Goal: Information Seeking & Learning: Learn about a topic

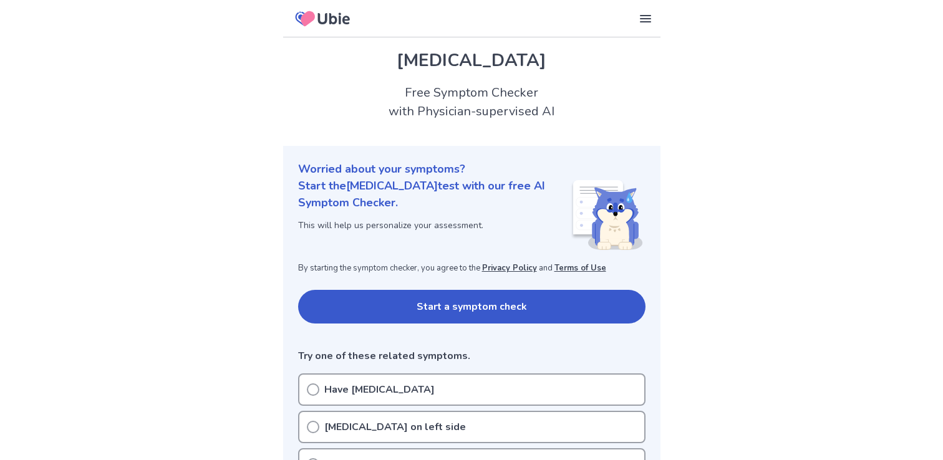
click at [446, 303] on button "Start a symptom check" at bounding box center [471, 307] width 347 height 34
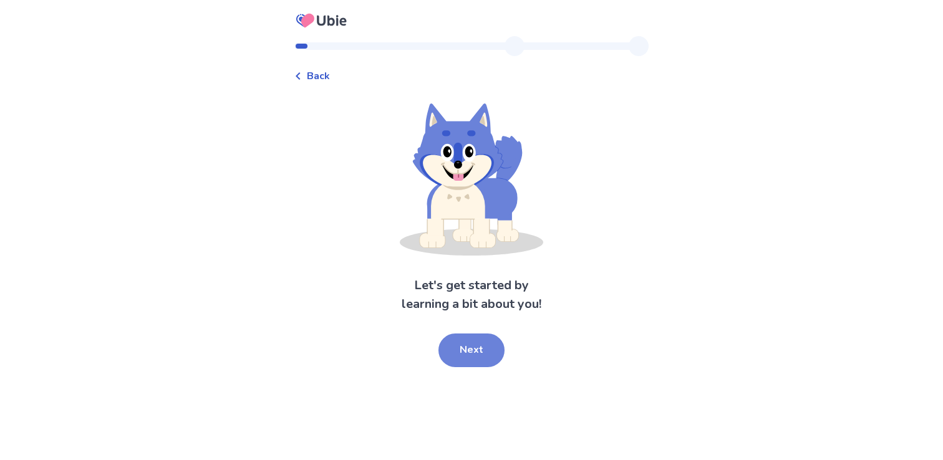
click at [481, 346] on button "Next" at bounding box center [471, 351] width 66 height 34
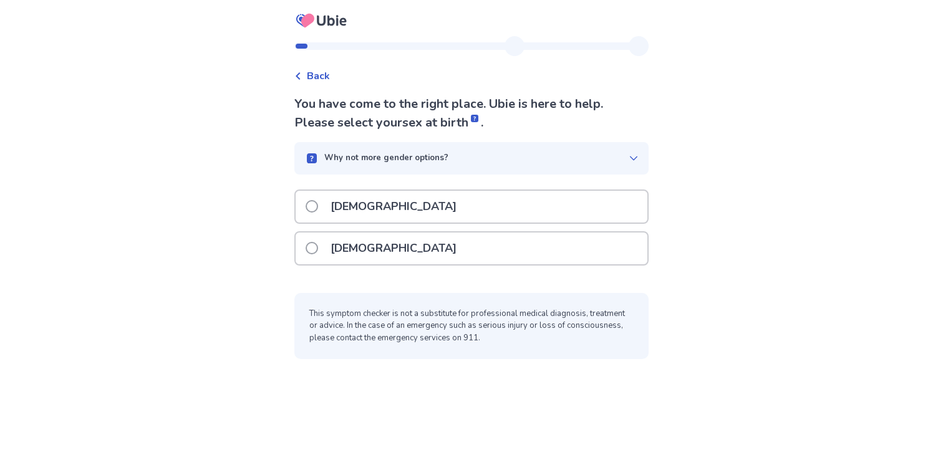
click at [484, 248] on div "Female" at bounding box center [472, 249] width 352 height 32
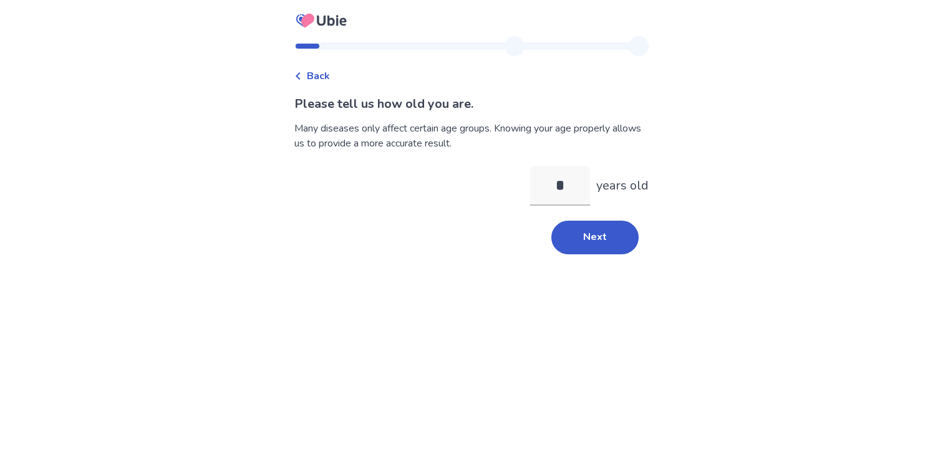
type input "**"
click at [570, 246] on button "Next" at bounding box center [594, 238] width 87 height 34
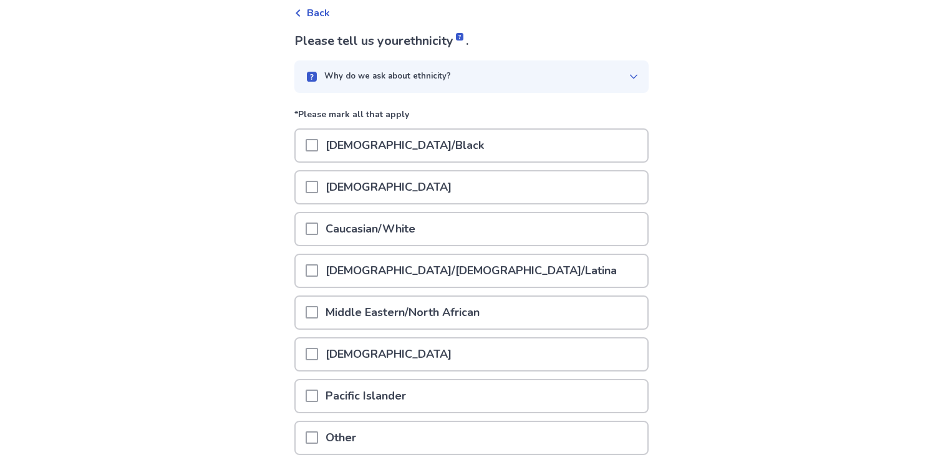
scroll to position [72, 0]
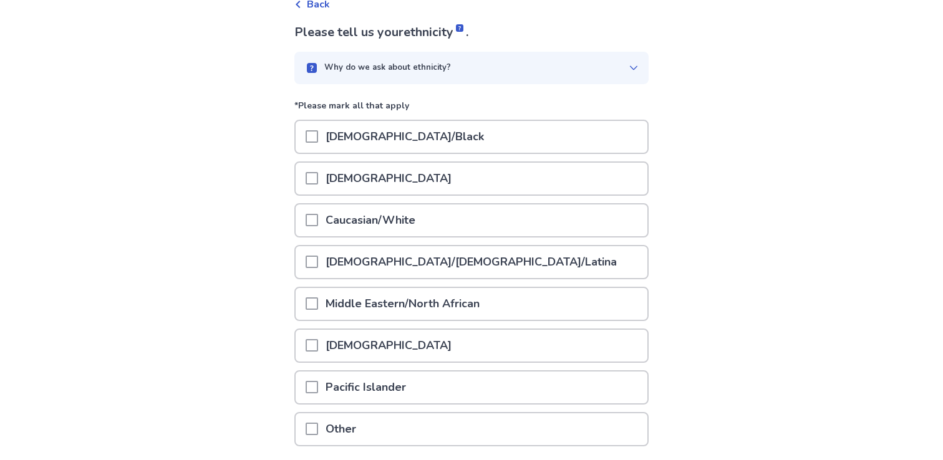
click at [511, 183] on div "Asian" at bounding box center [472, 179] width 352 height 32
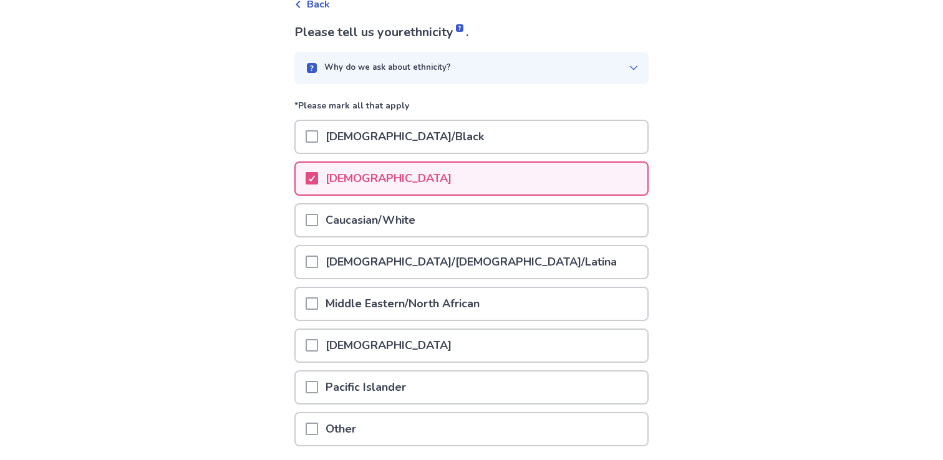
scroll to position [168, 0]
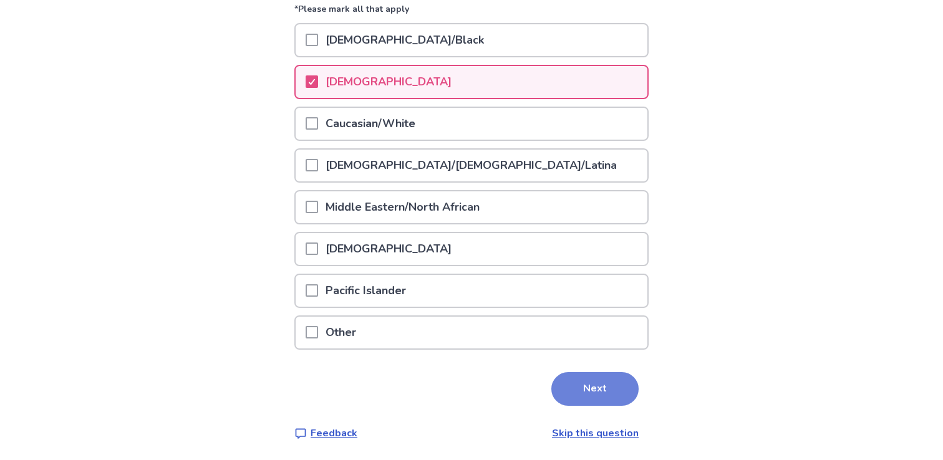
click at [571, 391] on button "Next" at bounding box center [594, 389] width 87 height 34
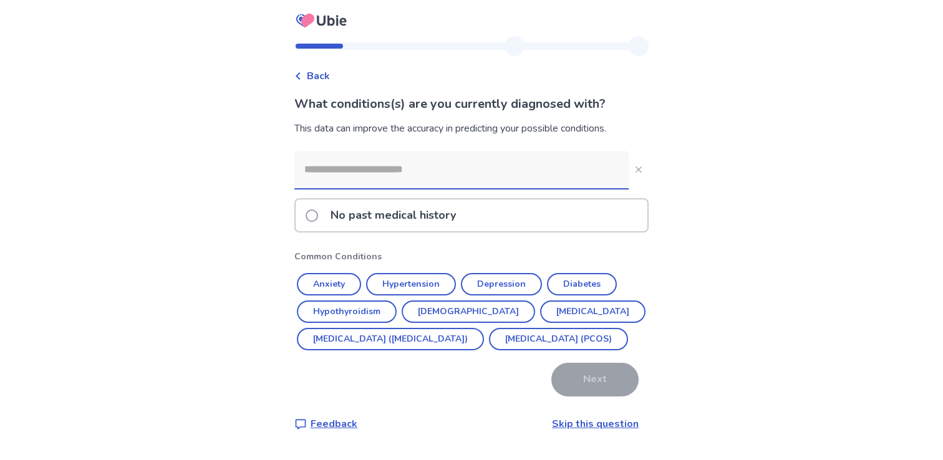
click at [495, 210] on div "No past medical history" at bounding box center [472, 216] width 352 height 32
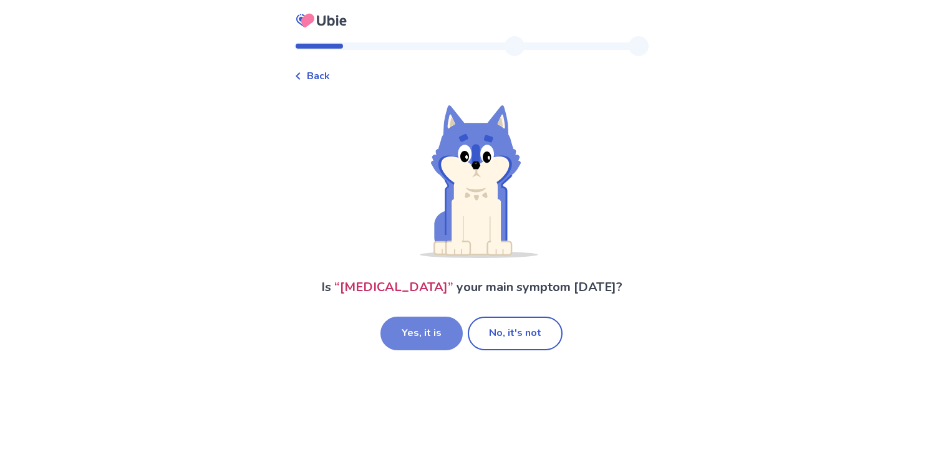
click at [427, 324] on button "Yes, it is" at bounding box center [421, 334] width 82 height 34
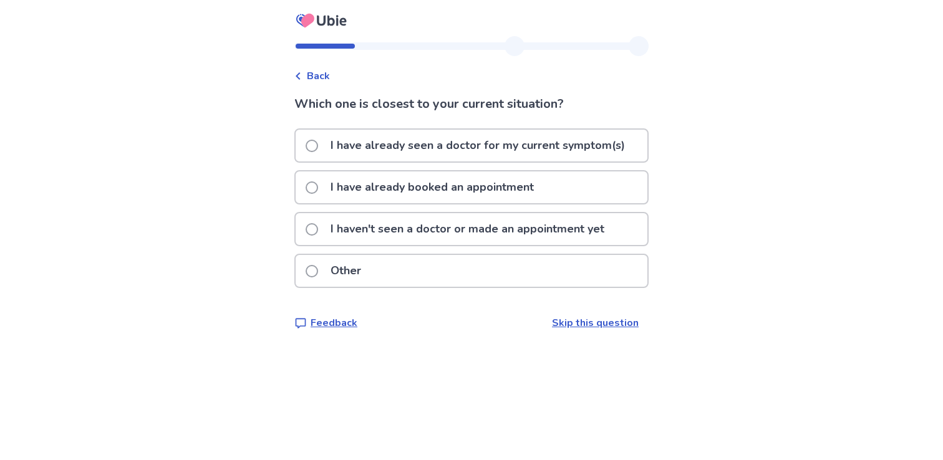
click at [519, 240] on p "I haven't seen a doctor or made an appointment yet" at bounding box center [467, 229] width 289 height 32
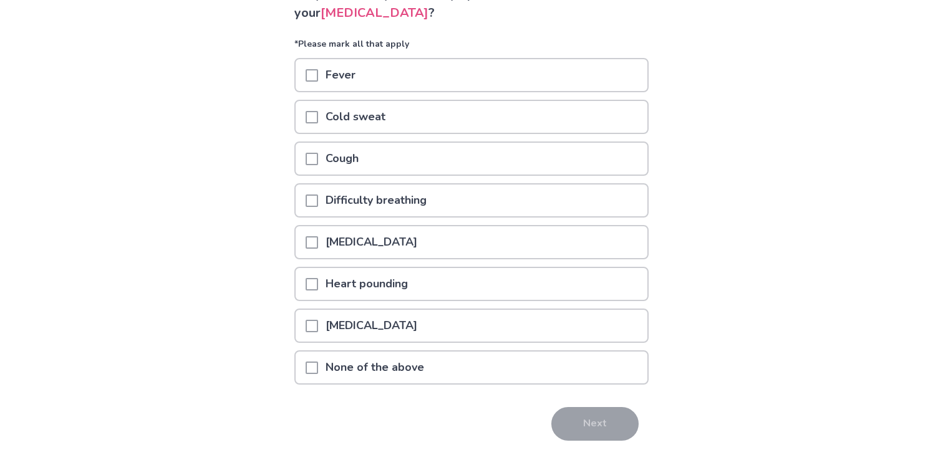
scroll to position [114, 0]
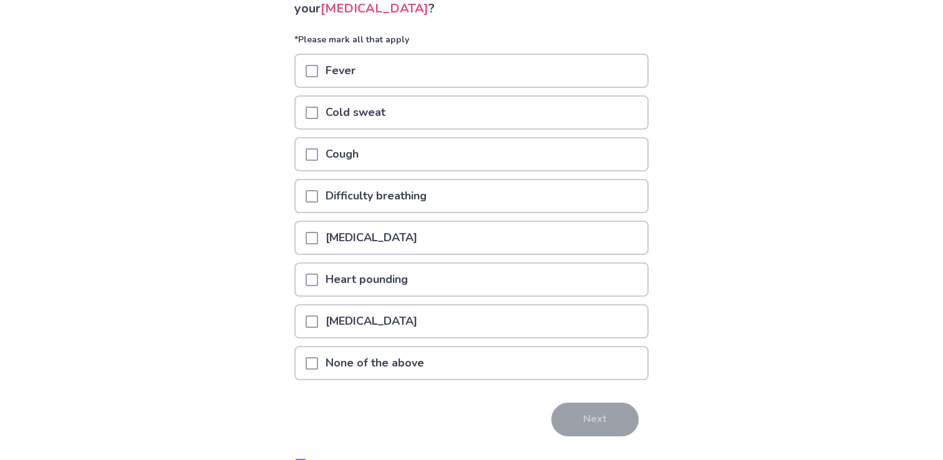
click at [477, 288] on div "Heart pounding" at bounding box center [472, 280] width 352 height 32
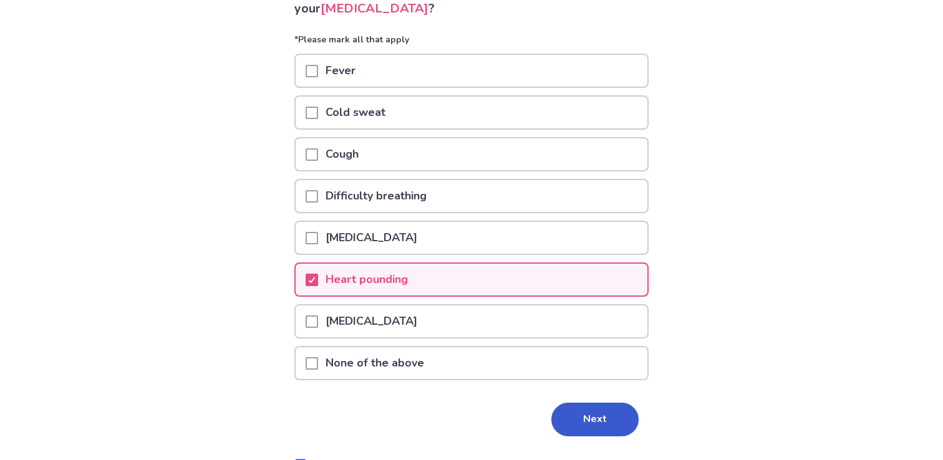
click at [465, 321] on div "[MEDICAL_DATA]" at bounding box center [472, 322] width 352 height 32
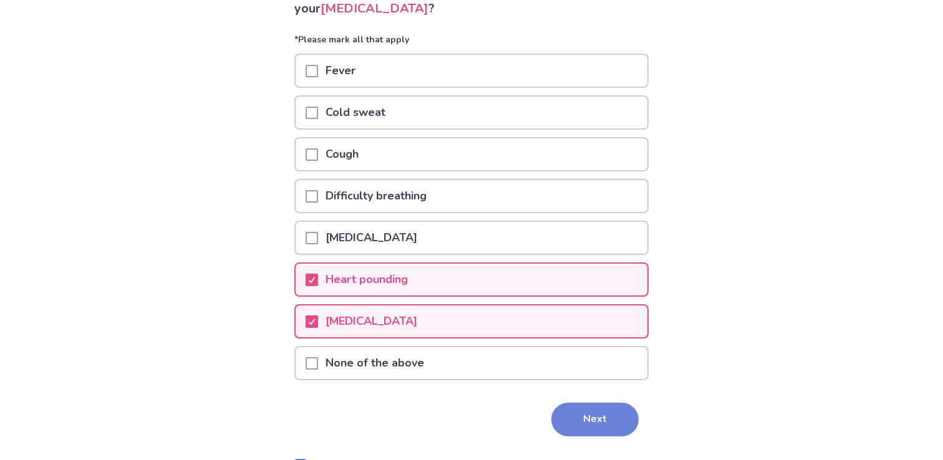
click at [614, 433] on button "Next" at bounding box center [594, 420] width 87 height 34
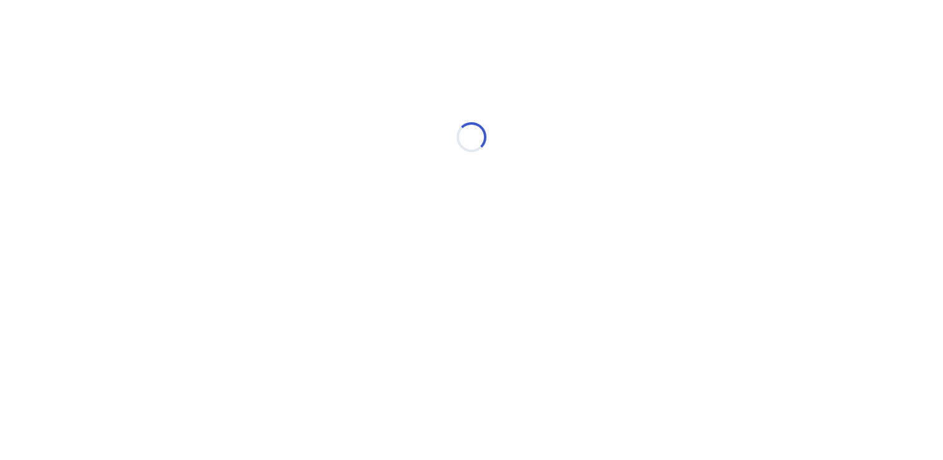
scroll to position [0, 0]
select select "*"
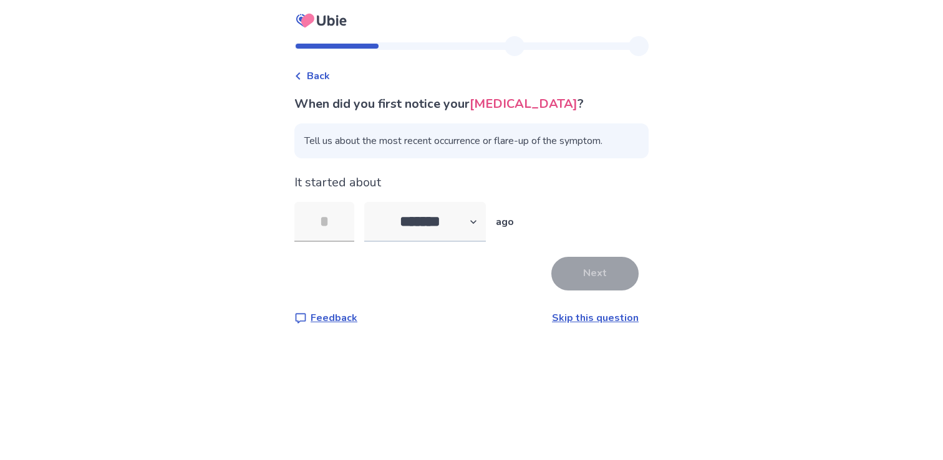
type input "*"
click at [575, 270] on button "Next" at bounding box center [594, 274] width 87 height 34
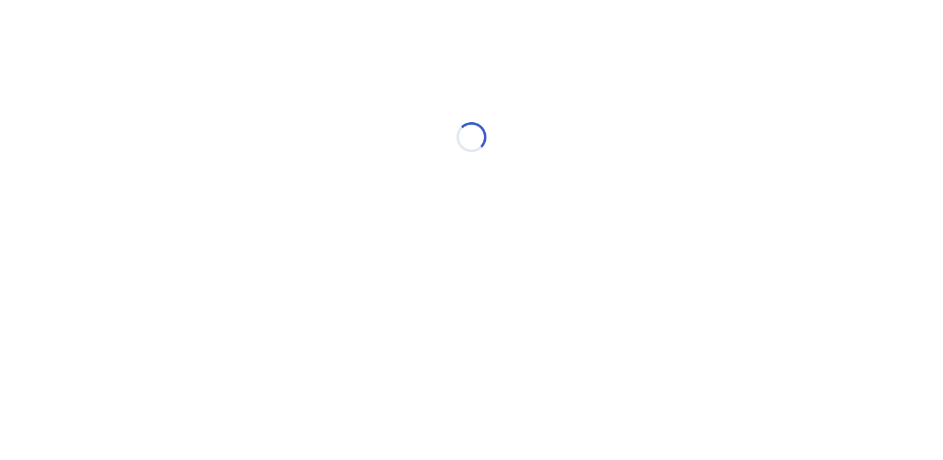
select select "*"
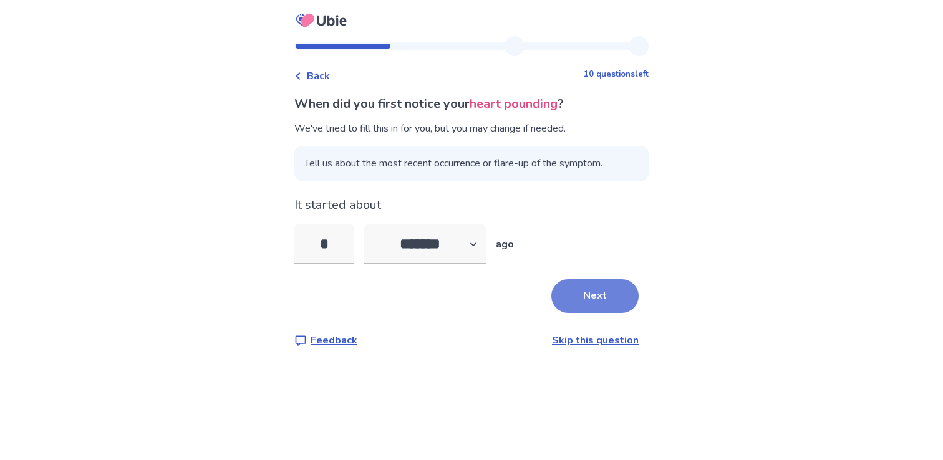
click at [587, 309] on button "Next" at bounding box center [594, 296] width 87 height 34
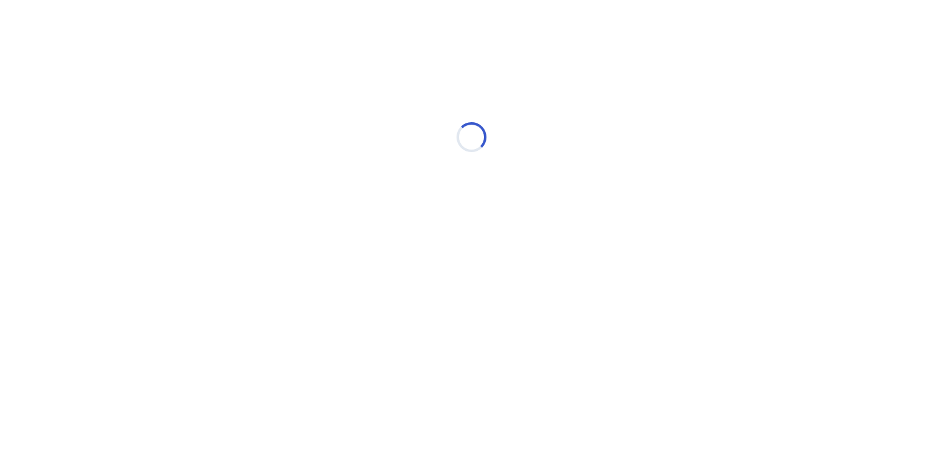
select select "*"
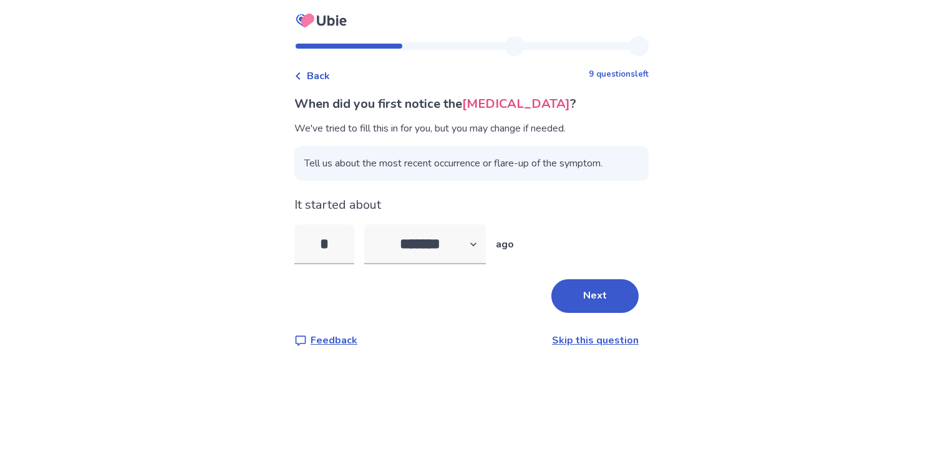
click at [587, 309] on button "Next" at bounding box center [594, 296] width 87 height 34
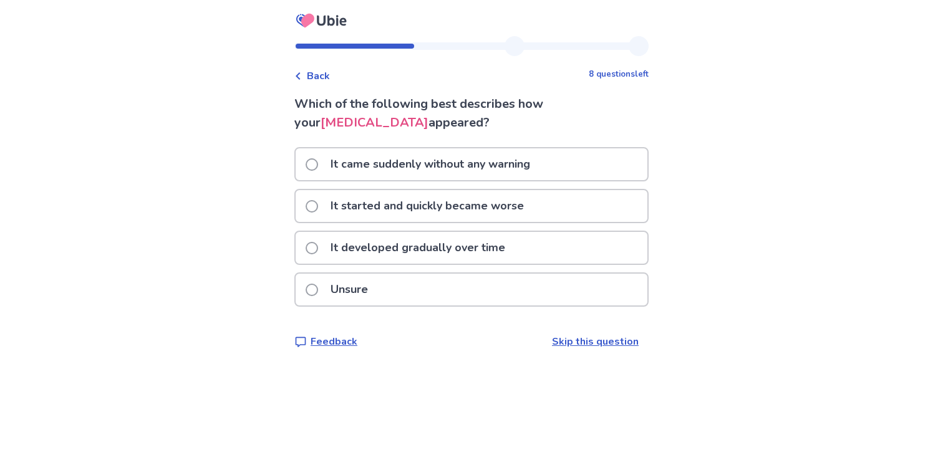
click at [485, 171] on p "It came suddenly without any warning" at bounding box center [430, 164] width 215 height 32
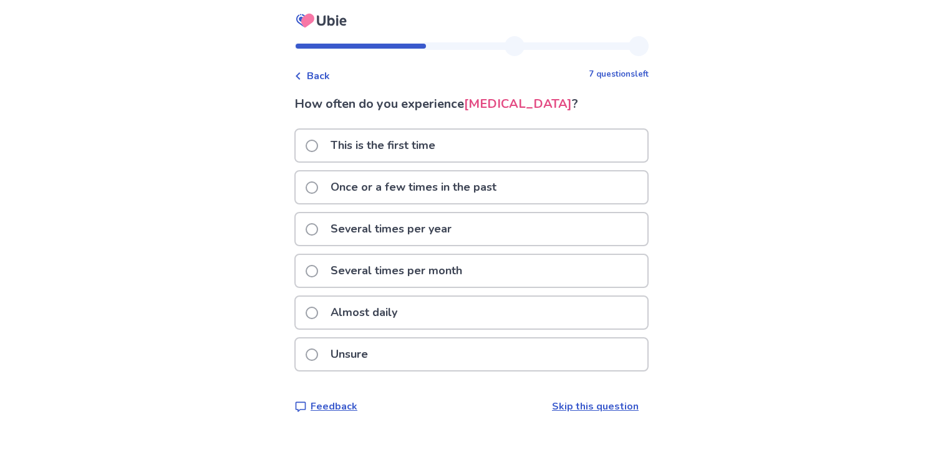
click at [473, 182] on p "Once or a few times in the past" at bounding box center [413, 187] width 181 height 32
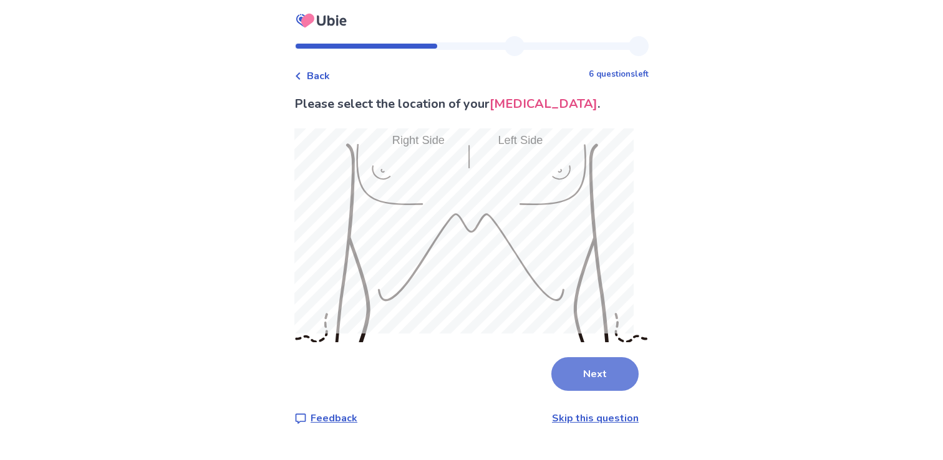
click at [592, 359] on button "Next" at bounding box center [594, 374] width 87 height 34
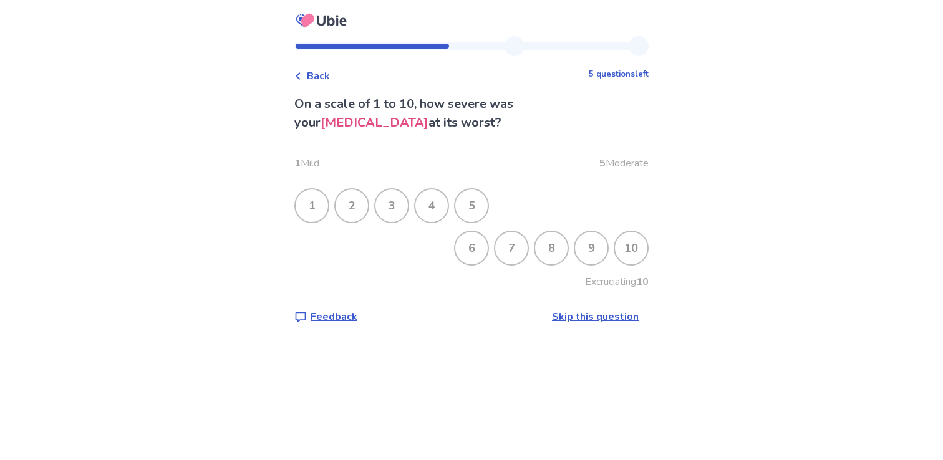
click at [485, 201] on div "5" at bounding box center [471, 206] width 32 height 32
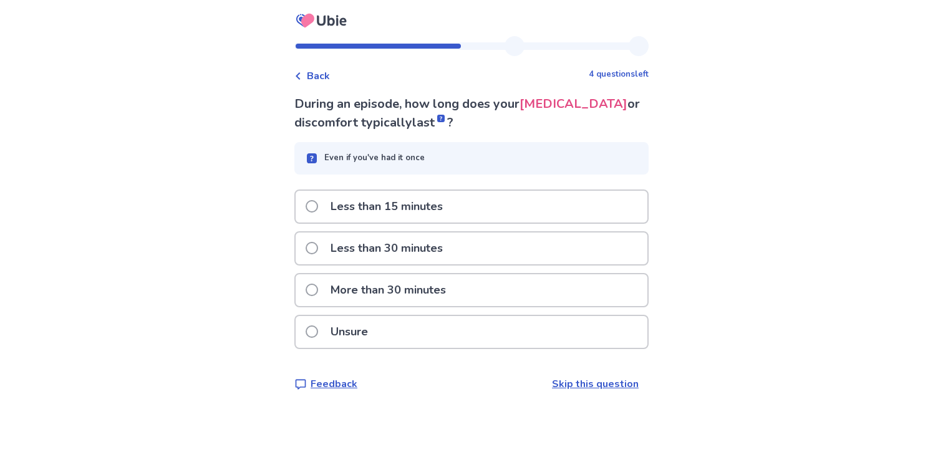
click at [482, 239] on div "Less than 30 minutes" at bounding box center [472, 249] width 352 height 32
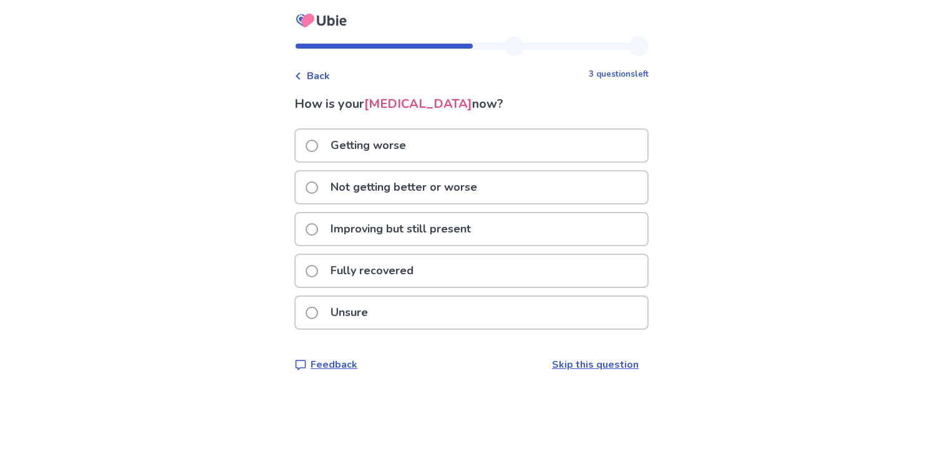
click at [466, 268] on div "Fully recovered" at bounding box center [472, 271] width 352 height 32
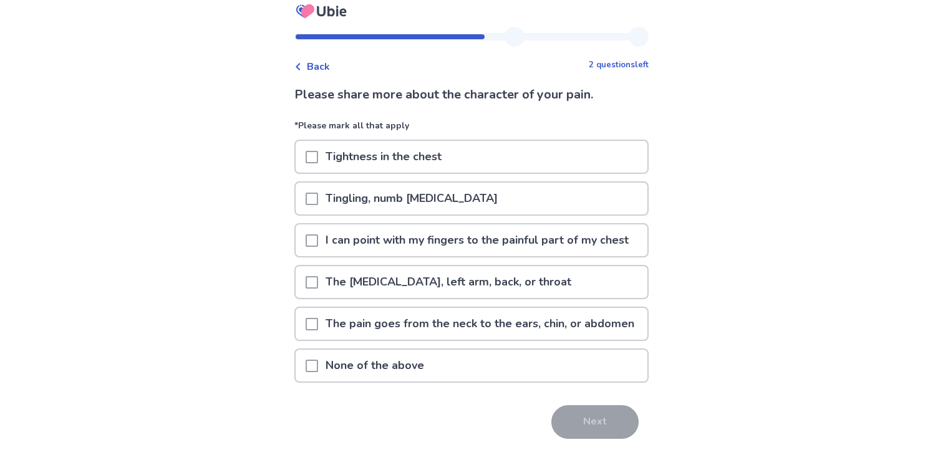
scroll to position [22, 0]
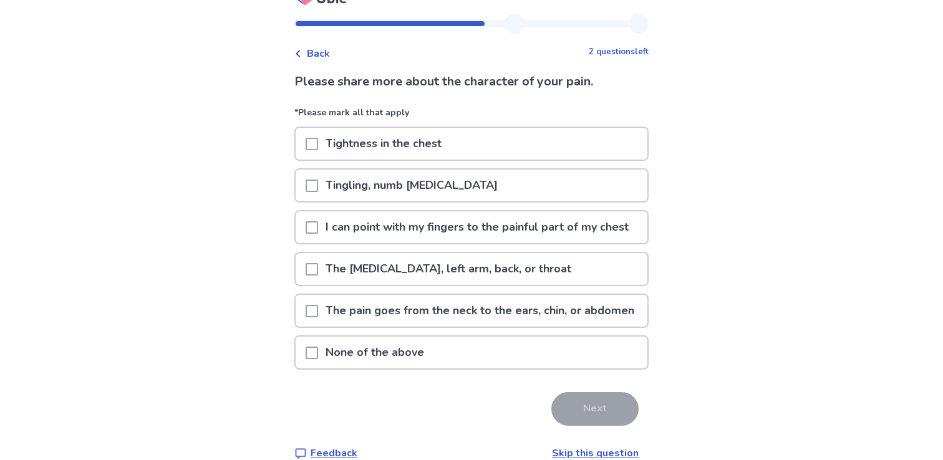
click at [471, 185] on p "Tingling, numb chest pain" at bounding box center [411, 186] width 187 height 32
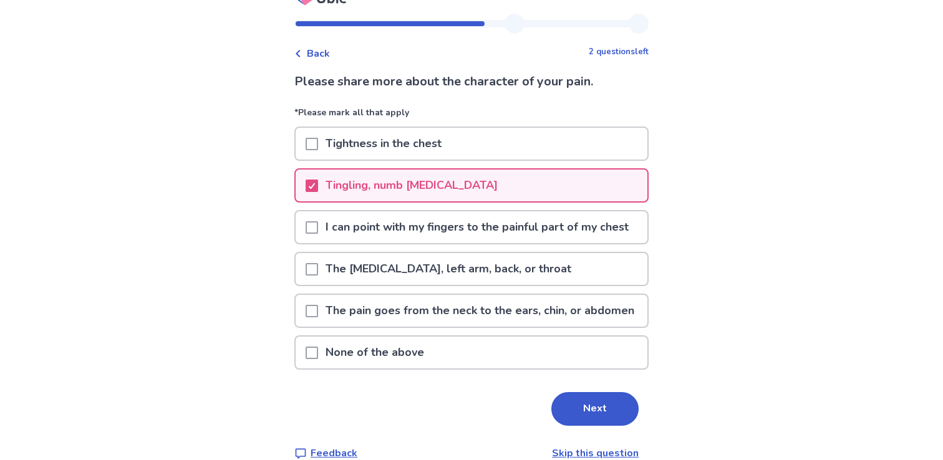
click at [460, 157] on div "Tightness in the chest" at bounding box center [472, 144] width 352 height 32
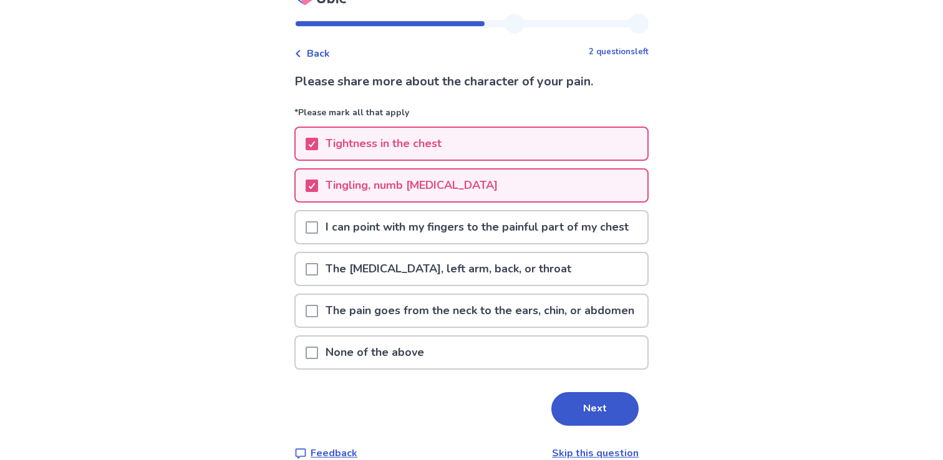
click at [526, 243] on p "I can point with my fingers to the painful part of my chest" at bounding box center [477, 227] width 318 height 32
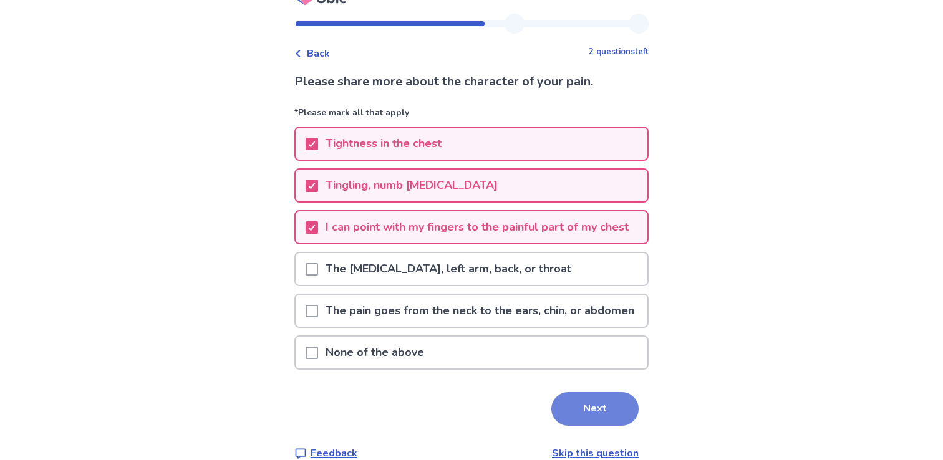
click at [586, 426] on button "Next" at bounding box center [594, 409] width 87 height 34
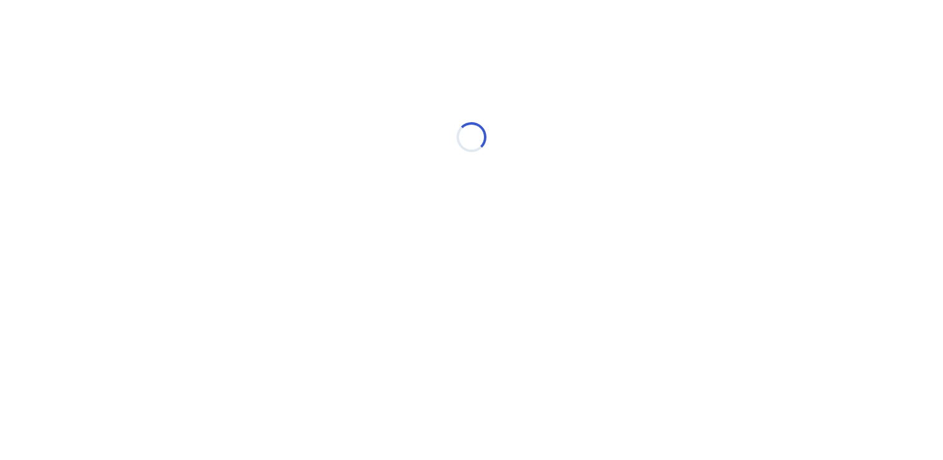
scroll to position [0, 0]
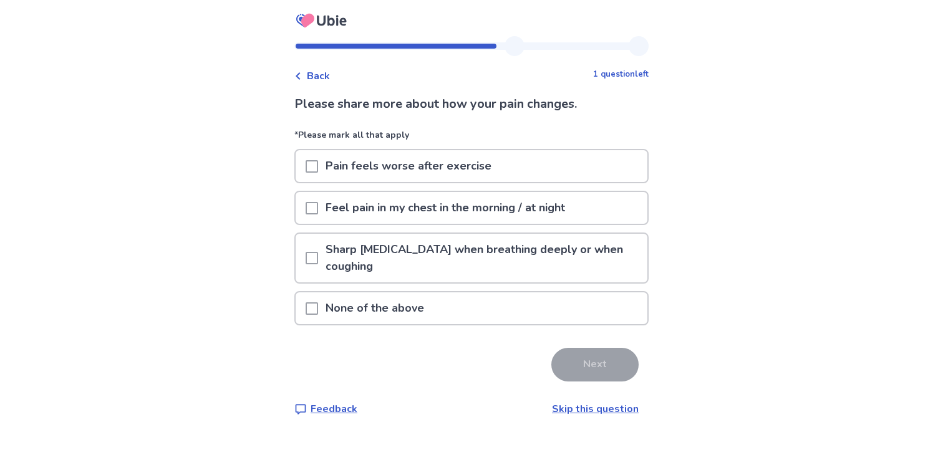
click at [490, 309] on div "None of the above" at bounding box center [472, 308] width 352 height 32
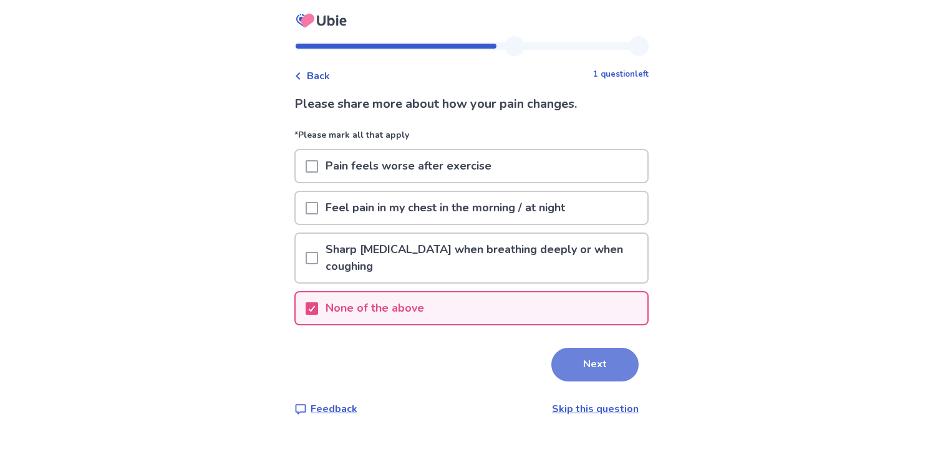
click at [565, 365] on button "Next" at bounding box center [594, 365] width 87 height 34
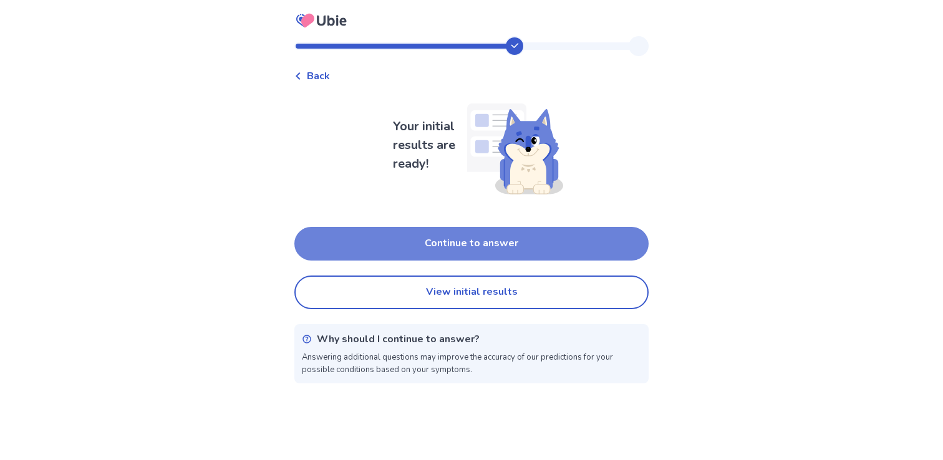
click at [519, 251] on button "Continue to answer" at bounding box center [471, 244] width 354 height 34
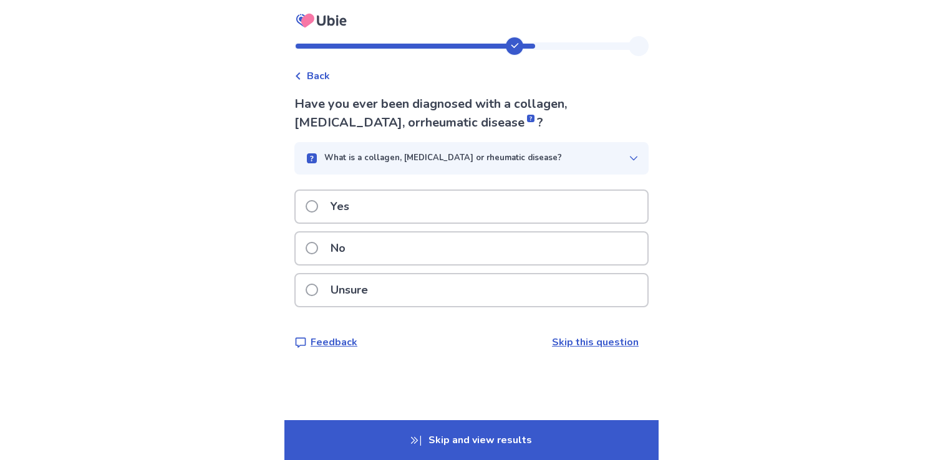
click at [326, 77] on span "Back" at bounding box center [318, 76] width 23 height 15
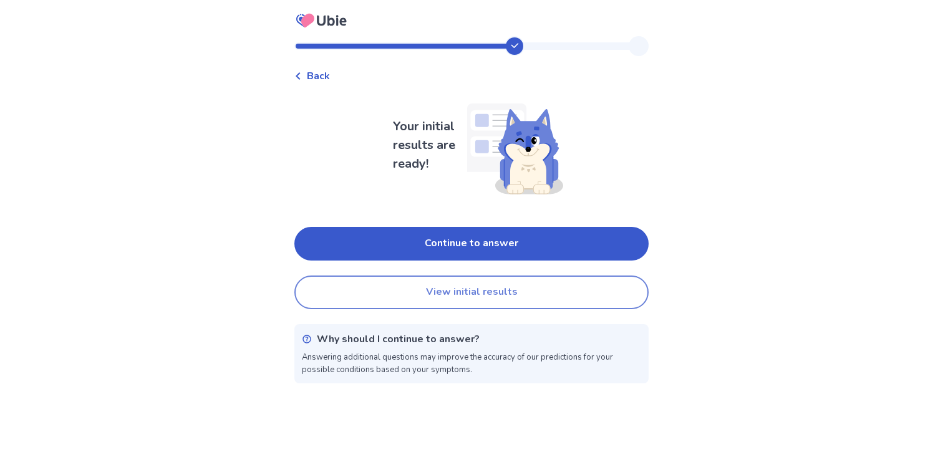
click at [461, 289] on button "View initial results" at bounding box center [471, 293] width 354 height 34
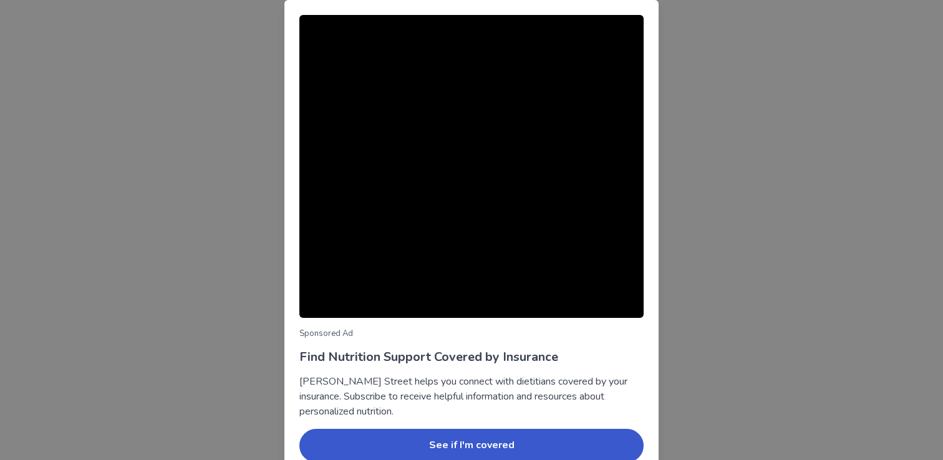
scroll to position [59, 0]
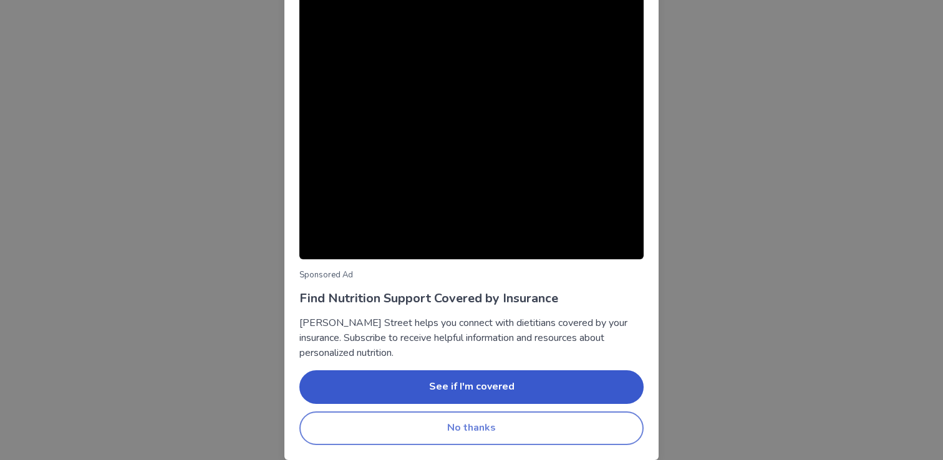
click at [577, 433] on button "No thanks" at bounding box center [471, 429] width 344 height 34
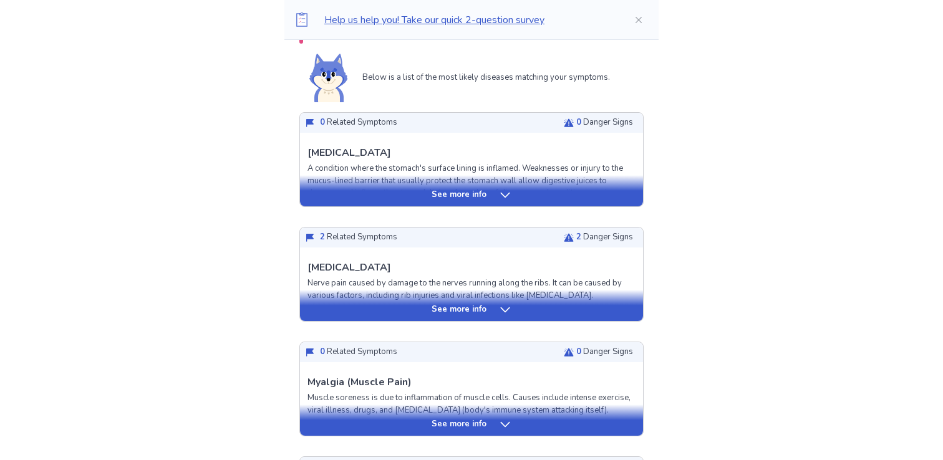
scroll to position [287, 0]
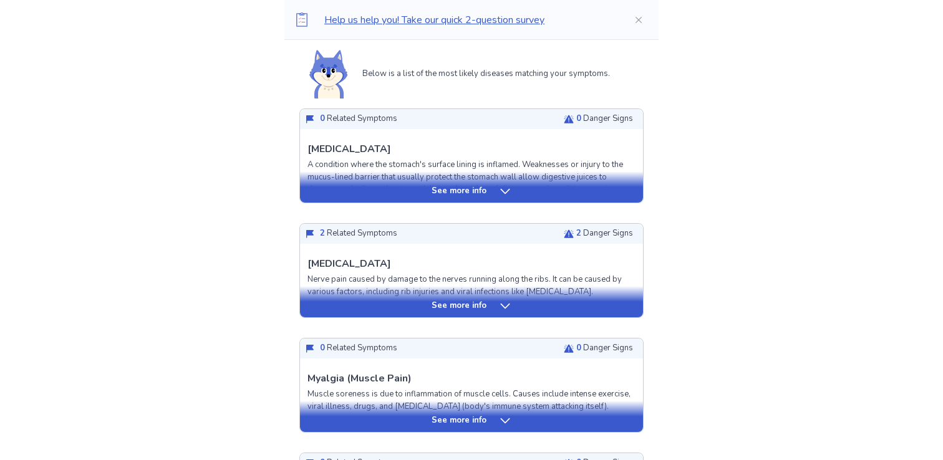
click at [597, 195] on div "See more info" at bounding box center [471, 191] width 343 height 12
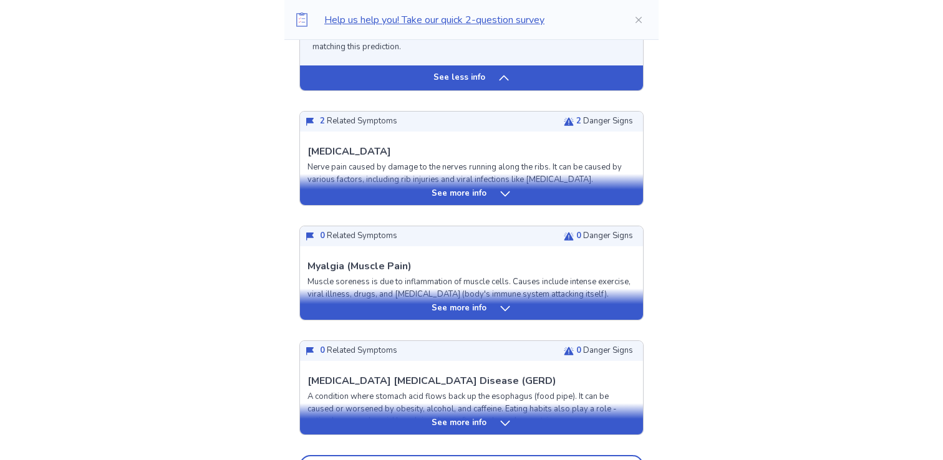
scroll to position [1397, 0]
